Goal: Entertainment & Leisure: Browse casually

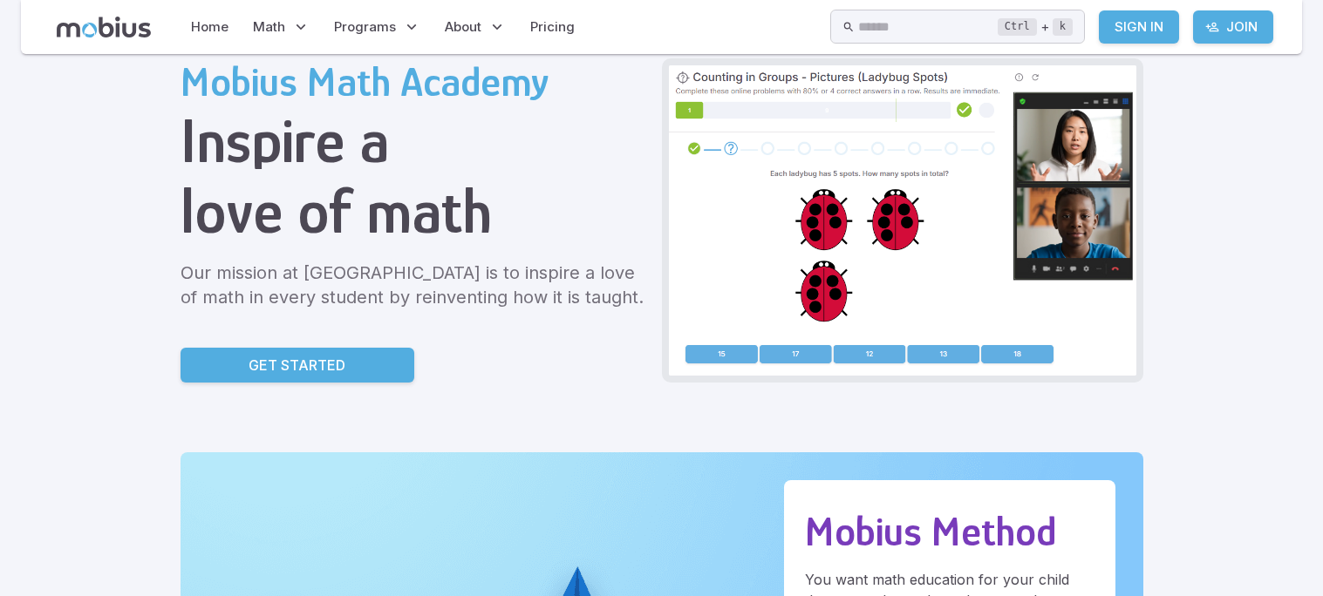
scroll to position [34, 0]
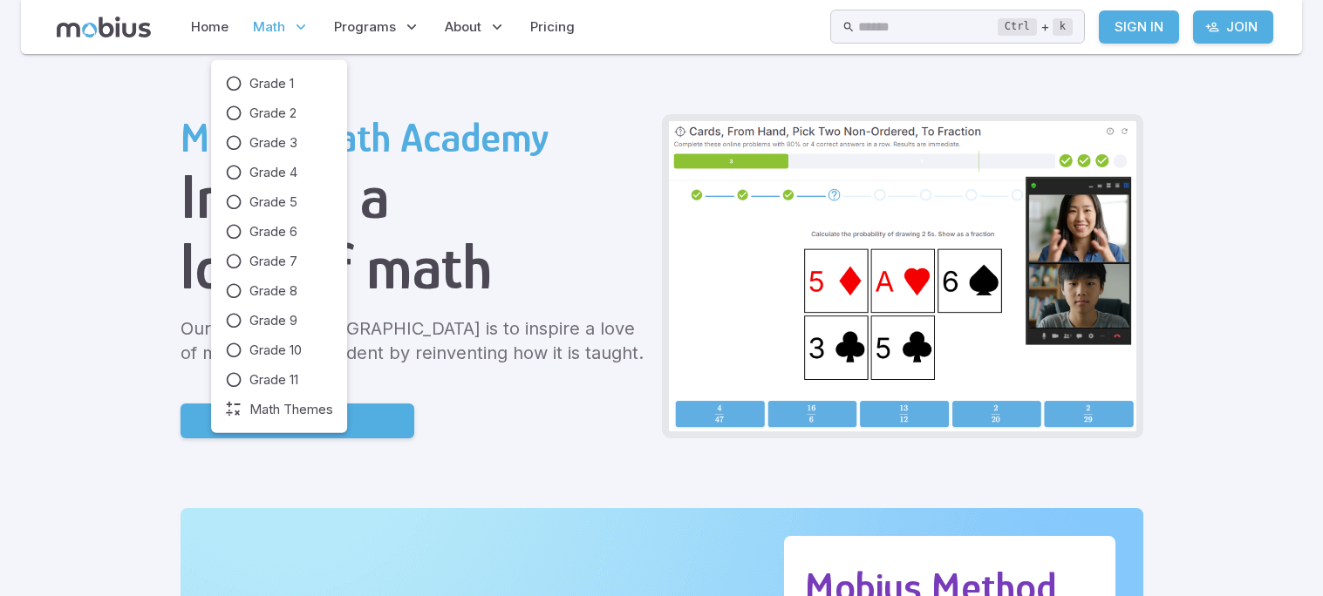
click at [274, 26] on span "Math" at bounding box center [269, 26] width 32 height 19
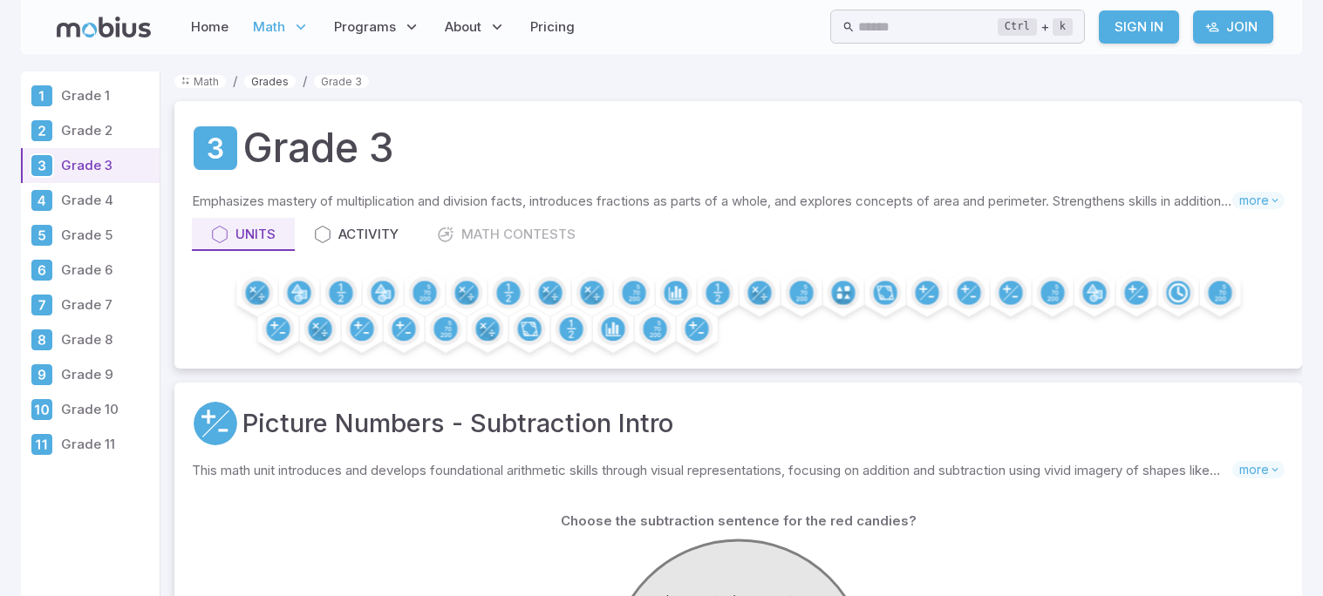
click at [266, 78] on link "Grades" at bounding box center [269, 81] width 51 height 13
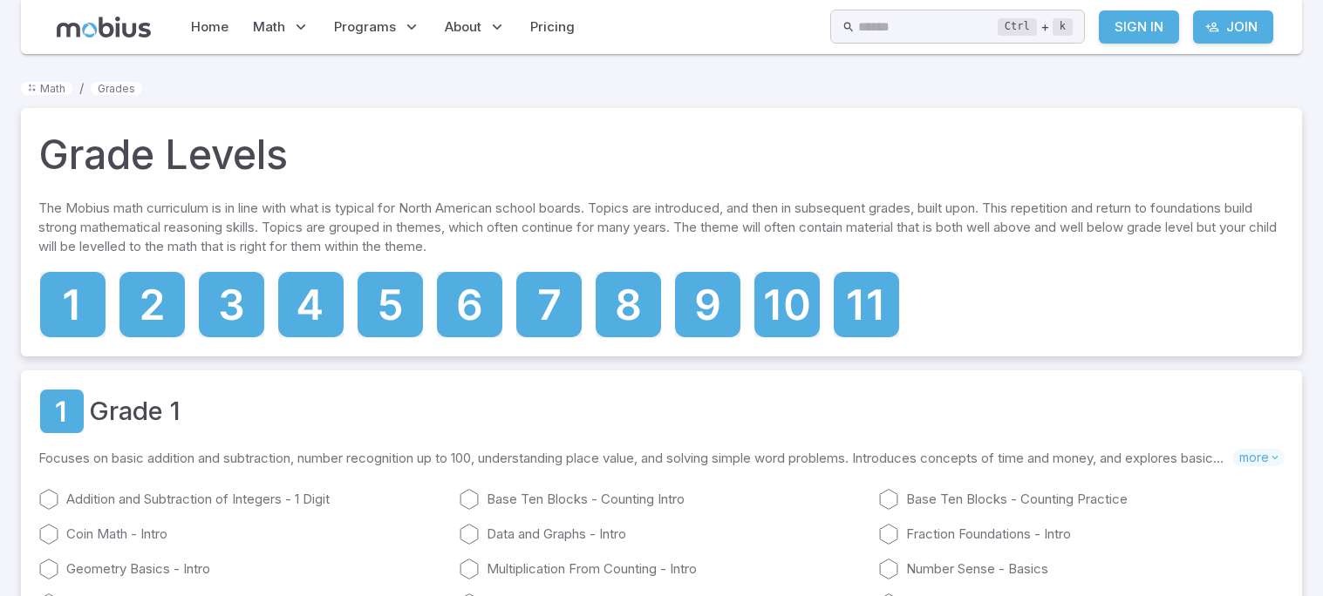
scroll to position [34, 0]
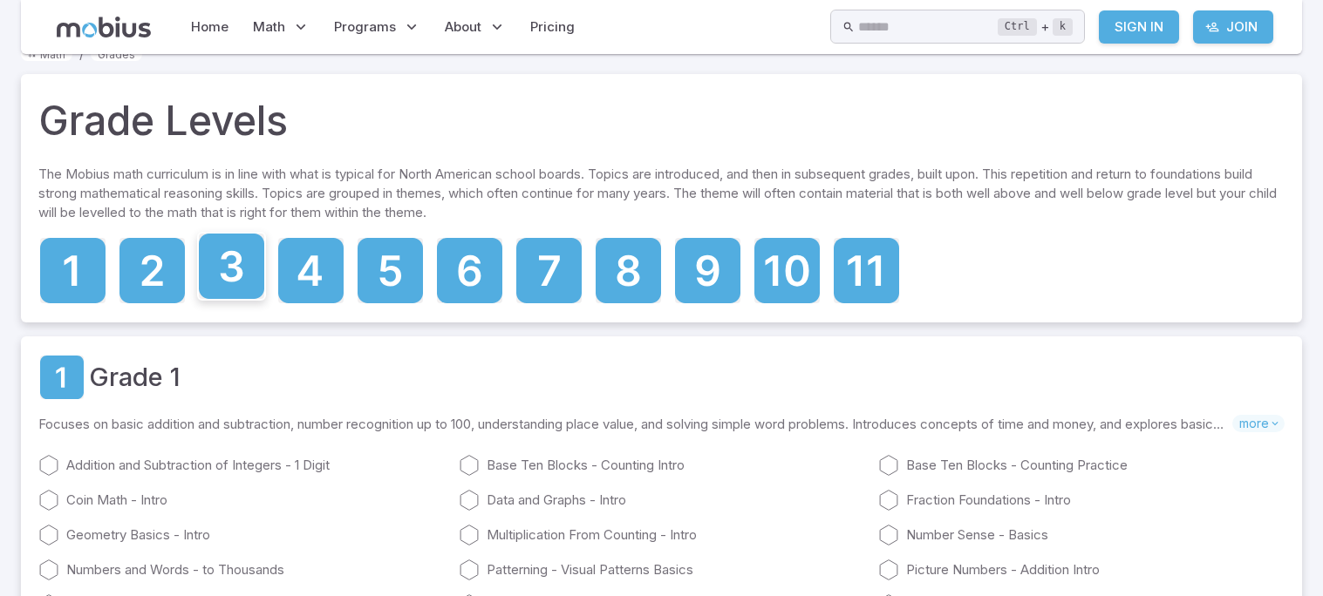
click at [229, 275] on icon at bounding box center [232, 266] width 23 height 31
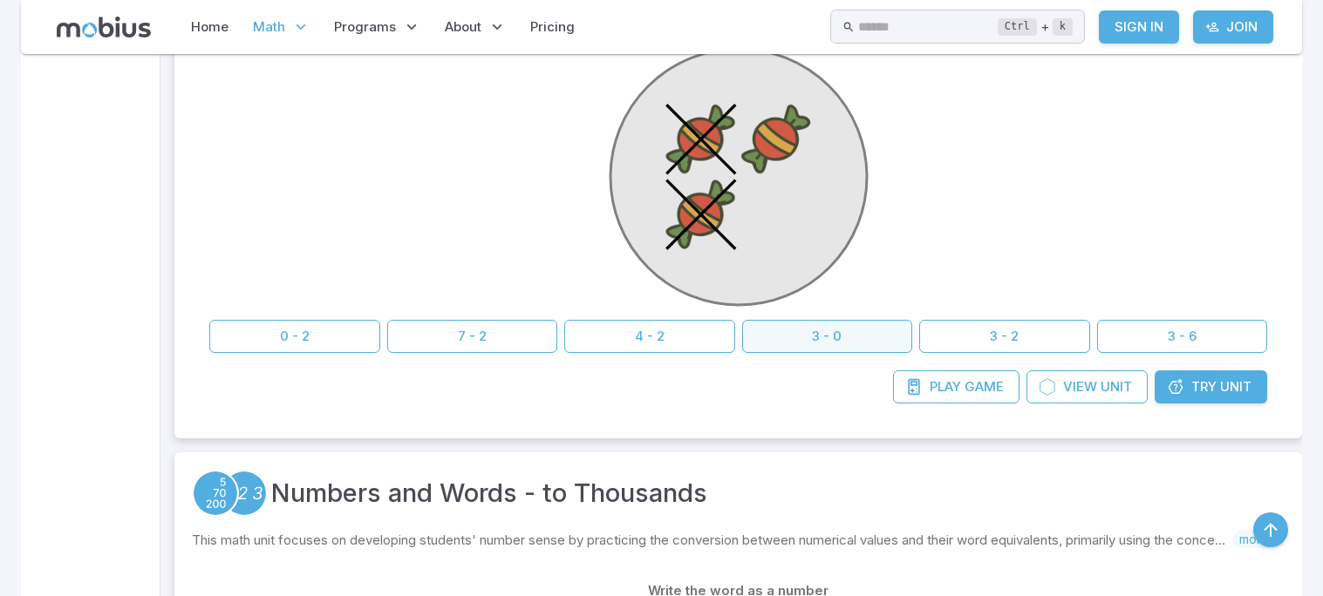
scroll to position [487, 0]
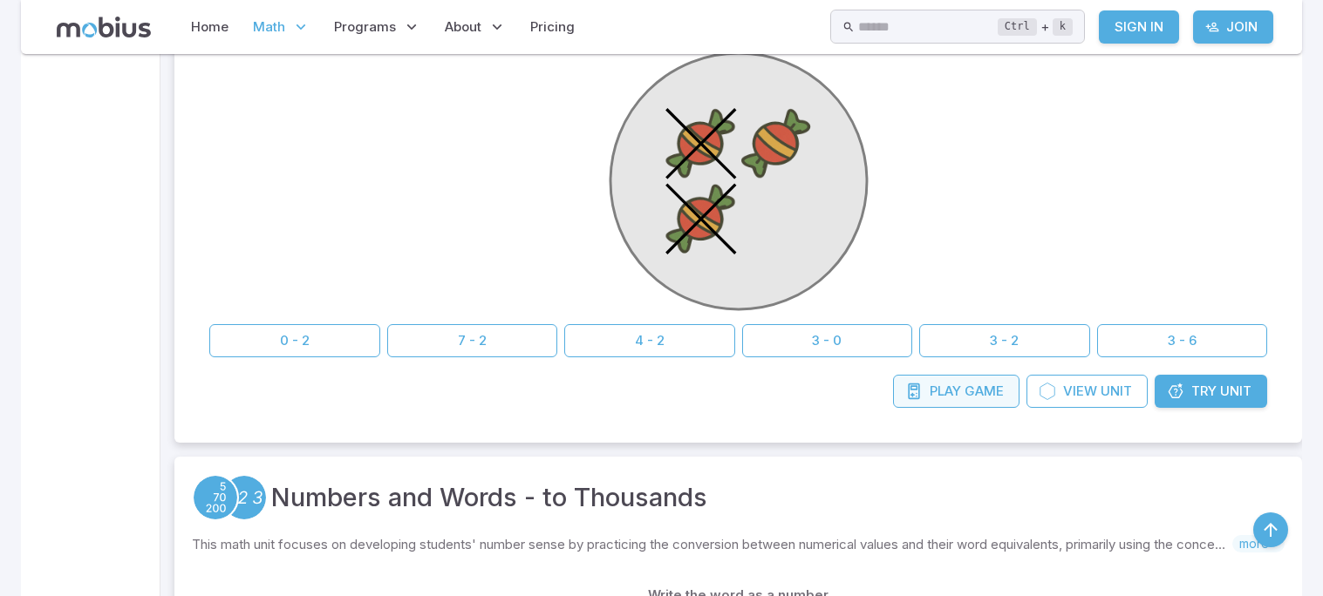
click at [987, 395] on span "Game" at bounding box center [983, 391] width 39 height 19
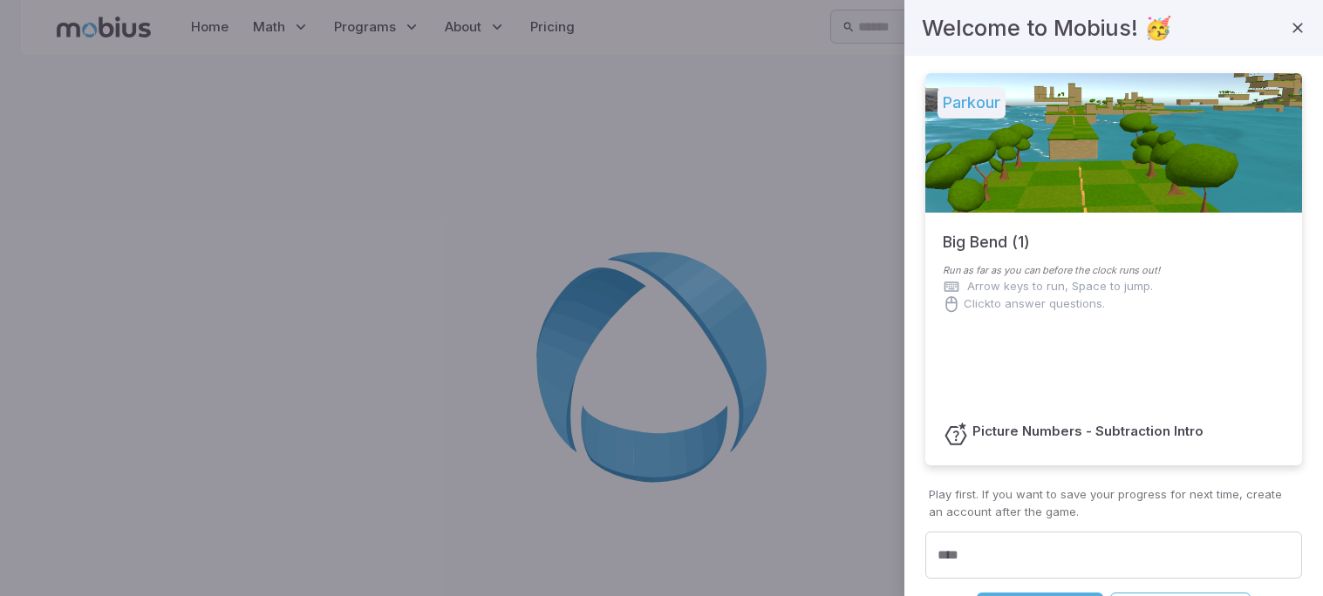
click at [979, 479] on div "Parkour Big Bend (1) Run as far as you can before the clock runs out! Arrow key…" at bounding box center [1113, 326] width 377 height 506
click at [969, 551] on div "**** ****" at bounding box center [1113, 556] width 377 height 48
type input "****"
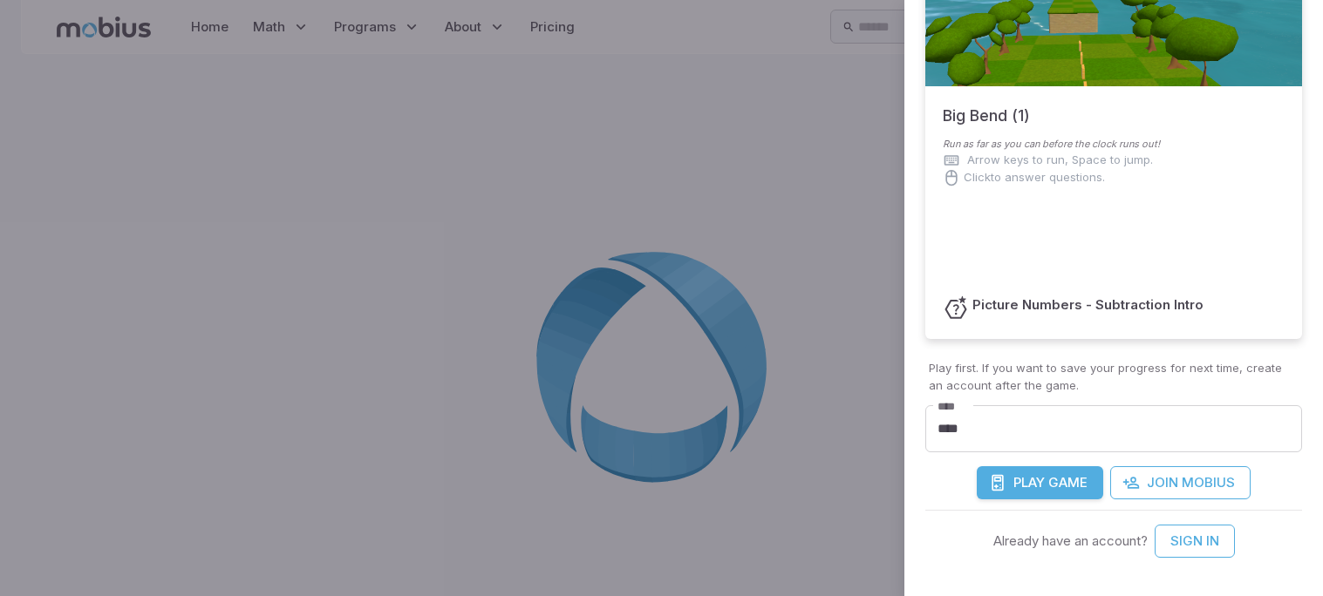
scroll to position [130, 0]
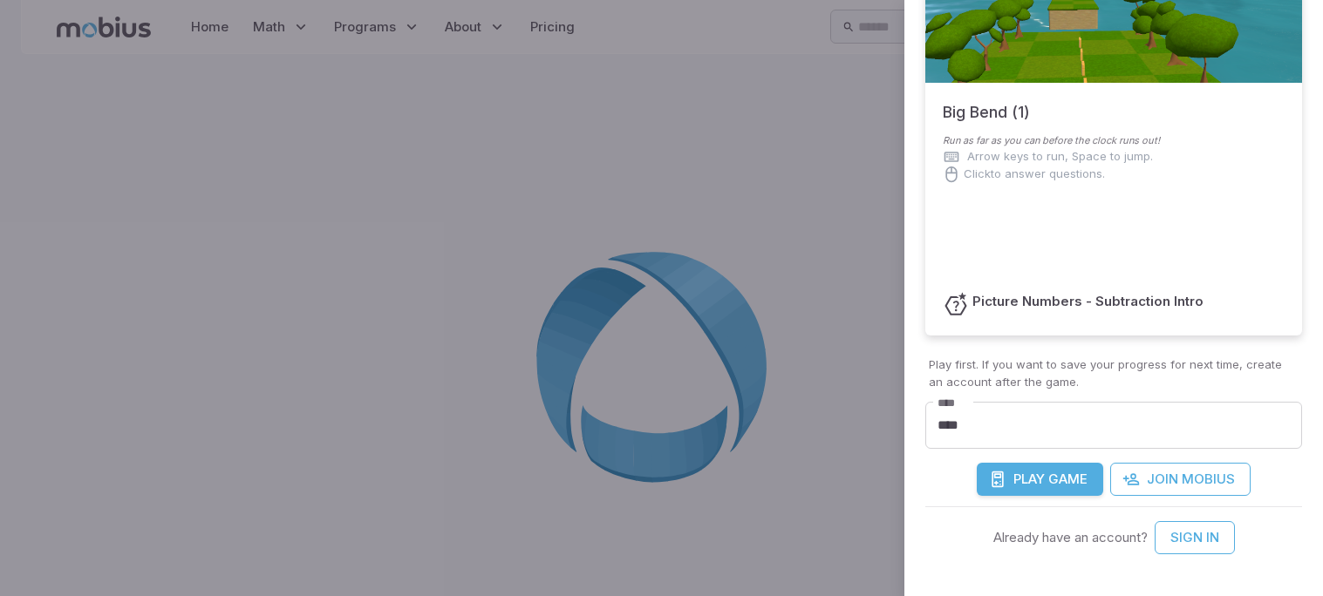
click at [1052, 464] on button "Play Game" at bounding box center [1039, 479] width 126 height 33
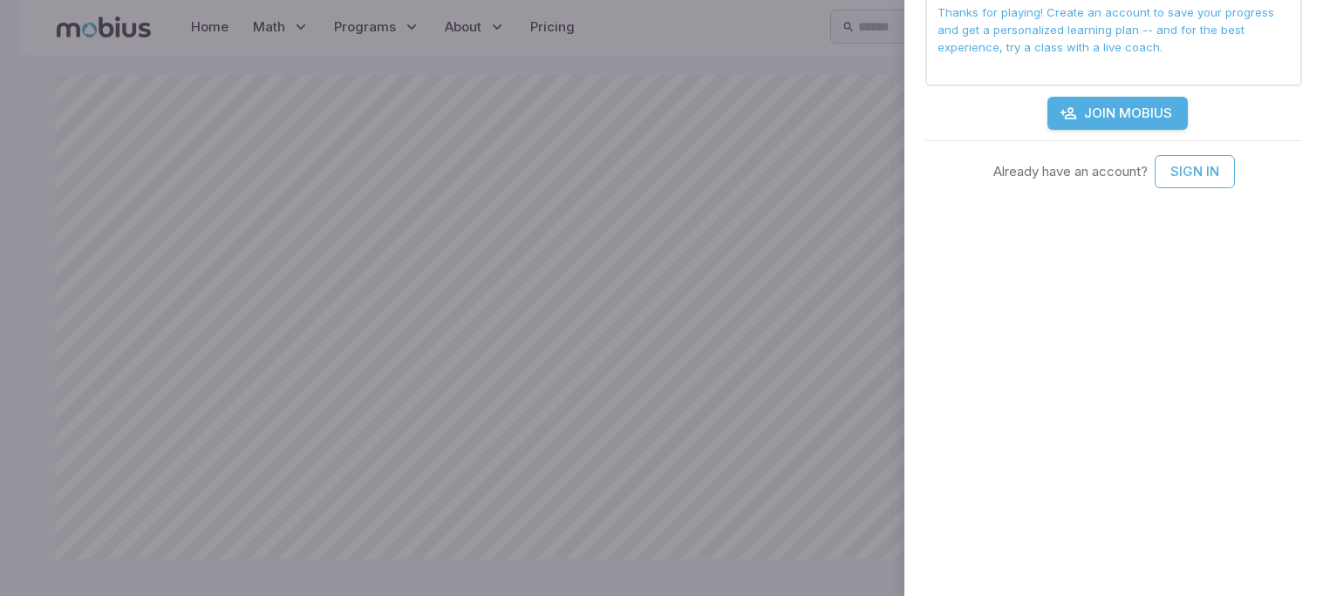
scroll to position [0, 0]
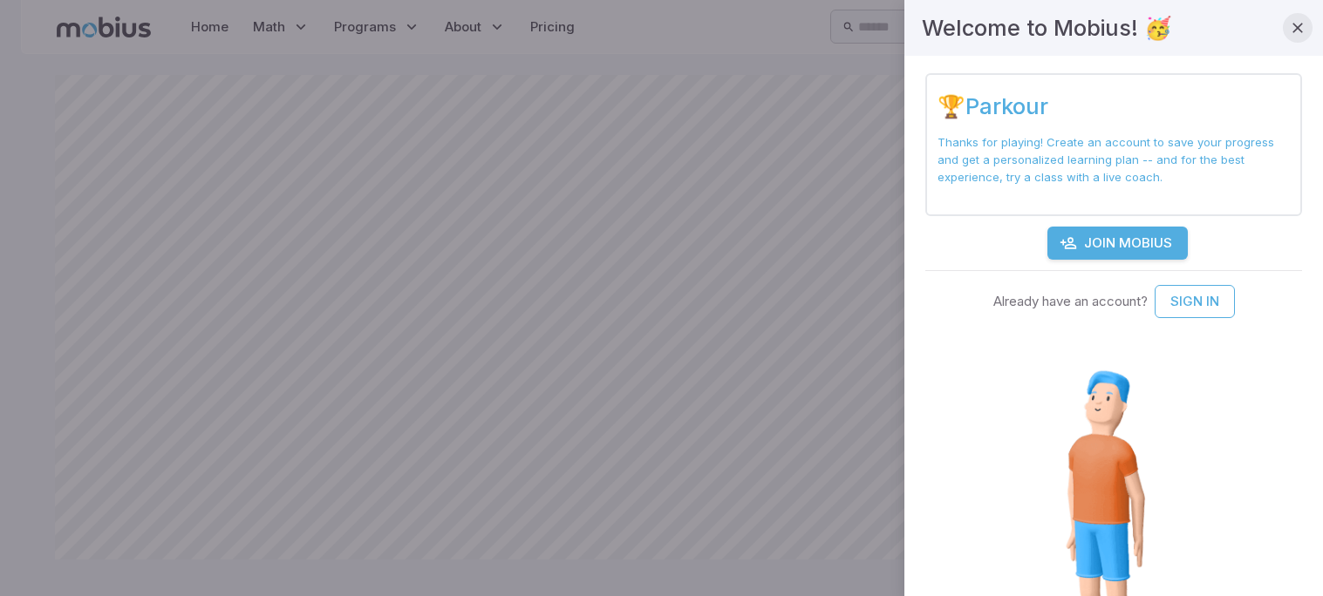
click at [1298, 29] on icon "button" at bounding box center [1297, 27] width 17 height 17
click at [1295, 24] on icon "button" at bounding box center [1297, 27] width 17 height 17
click at [1296, 24] on icon "button" at bounding box center [1297, 27] width 17 height 17
click at [1293, 14] on button "button" at bounding box center [1297, 28] width 30 height 30
click at [1298, 29] on icon "button" at bounding box center [1297, 27] width 17 height 17
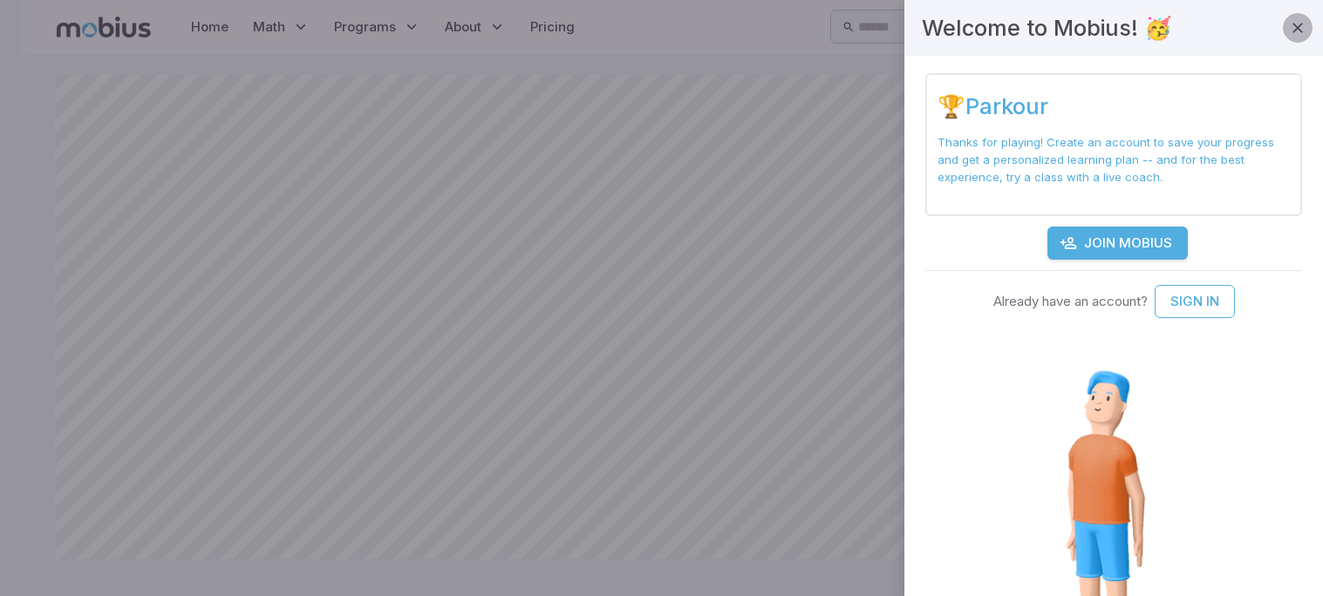
click at [1298, 29] on icon "button" at bounding box center [1297, 27] width 17 height 17
click at [1300, 34] on icon "button" at bounding box center [1297, 27] width 17 height 17
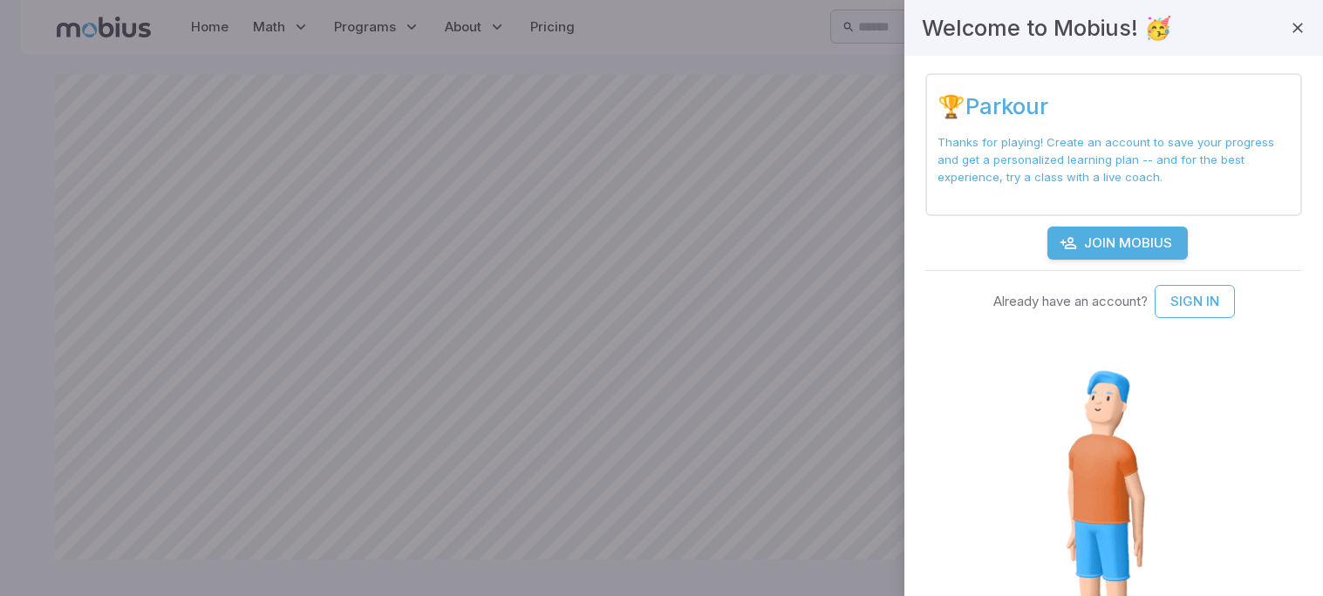
click at [1085, 245] on link "Join Mobius" at bounding box center [1117, 243] width 140 height 33
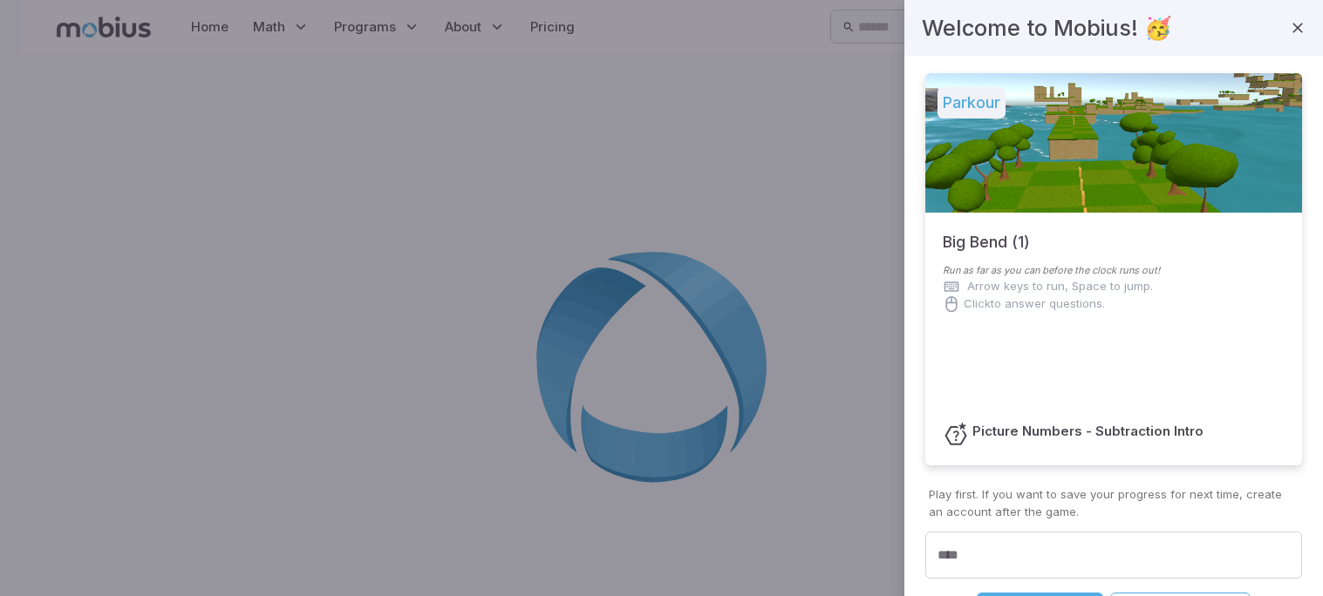
click at [1024, 119] on div at bounding box center [1113, 142] width 377 height 139
click at [962, 106] on h5 "Parkour" at bounding box center [971, 102] width 68 height 31
click at [1068, 551] on input "****" at bounding box center [1113, 556] width 377 height 48
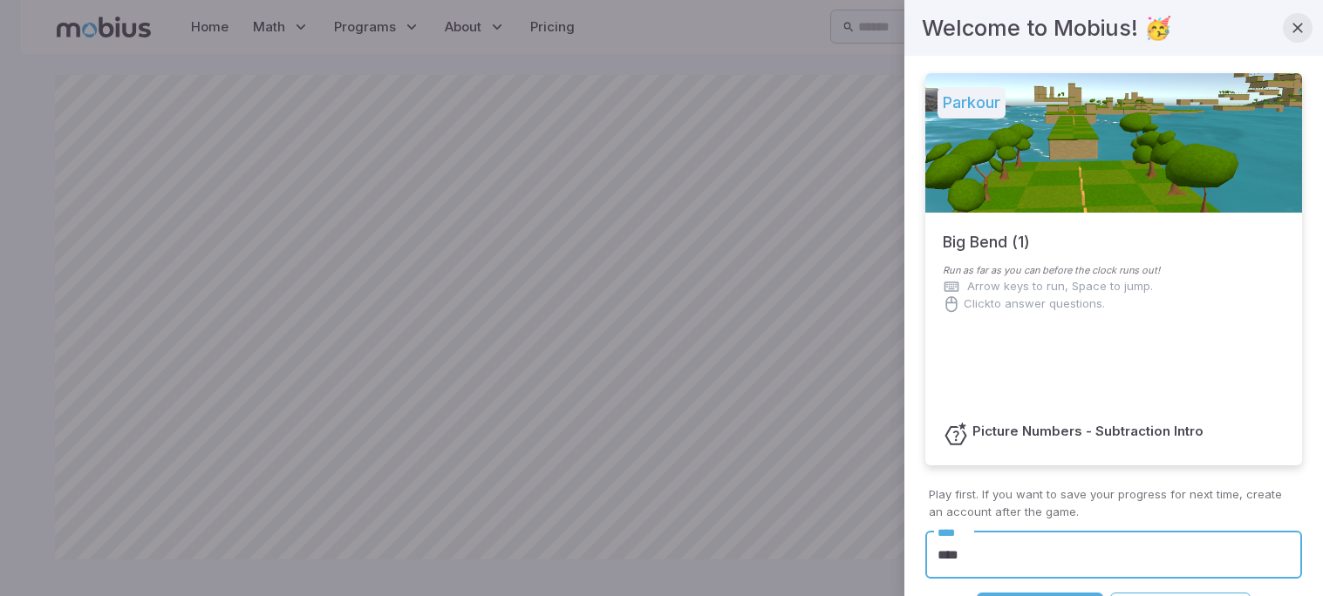
type input "****"
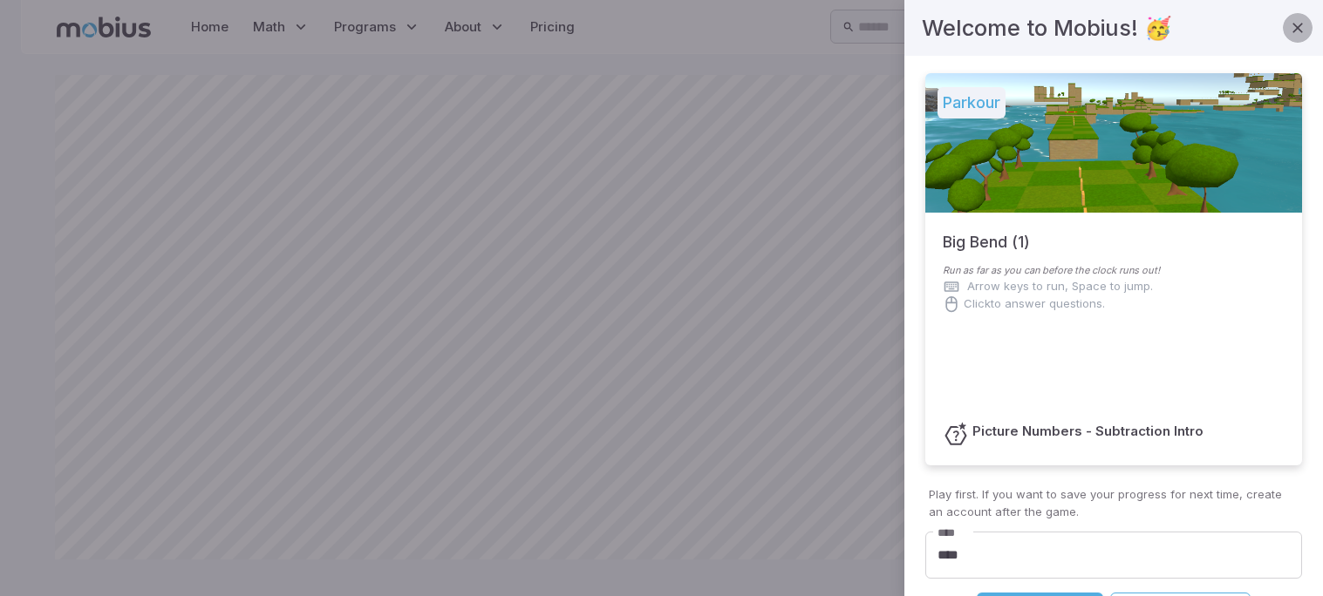
click at [1297, 27] on icon "button" at bounding box center [1297, 27] width 17 height 17
